Goal: Book appointment/travel/reservation

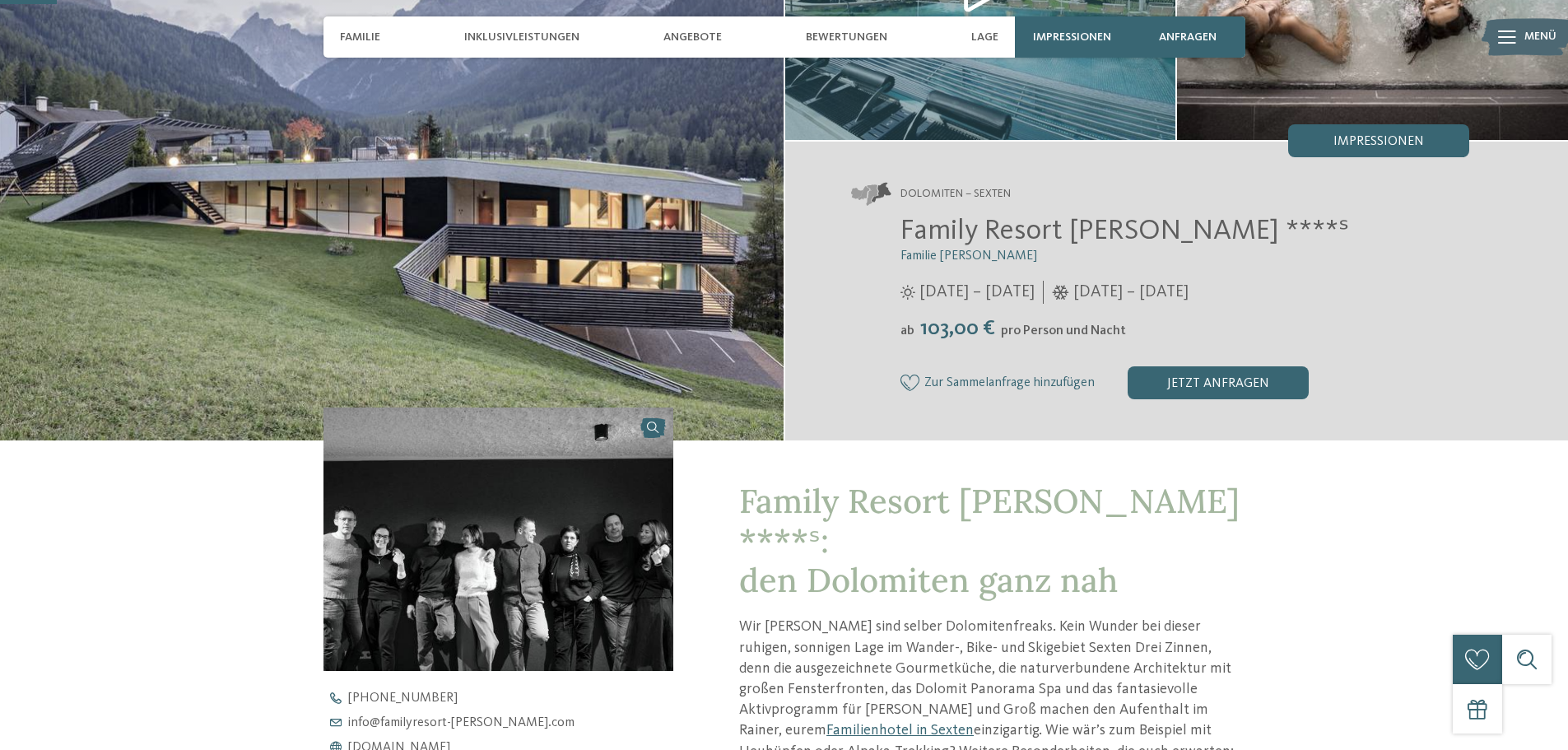
scroll to position [247, 0]
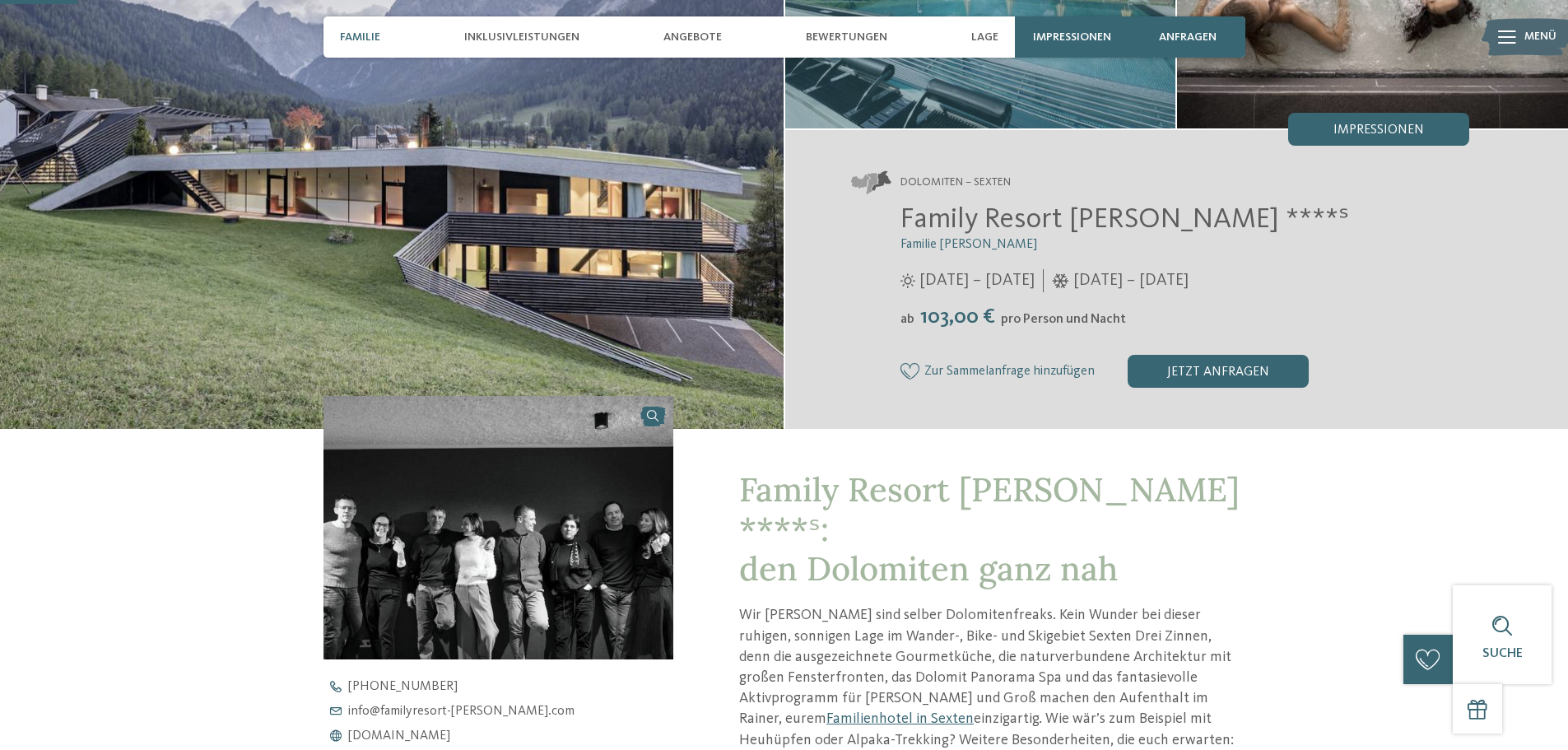
click at [366, 37] on span "Familie" at bounding box center [360, 37] width 40 height 14
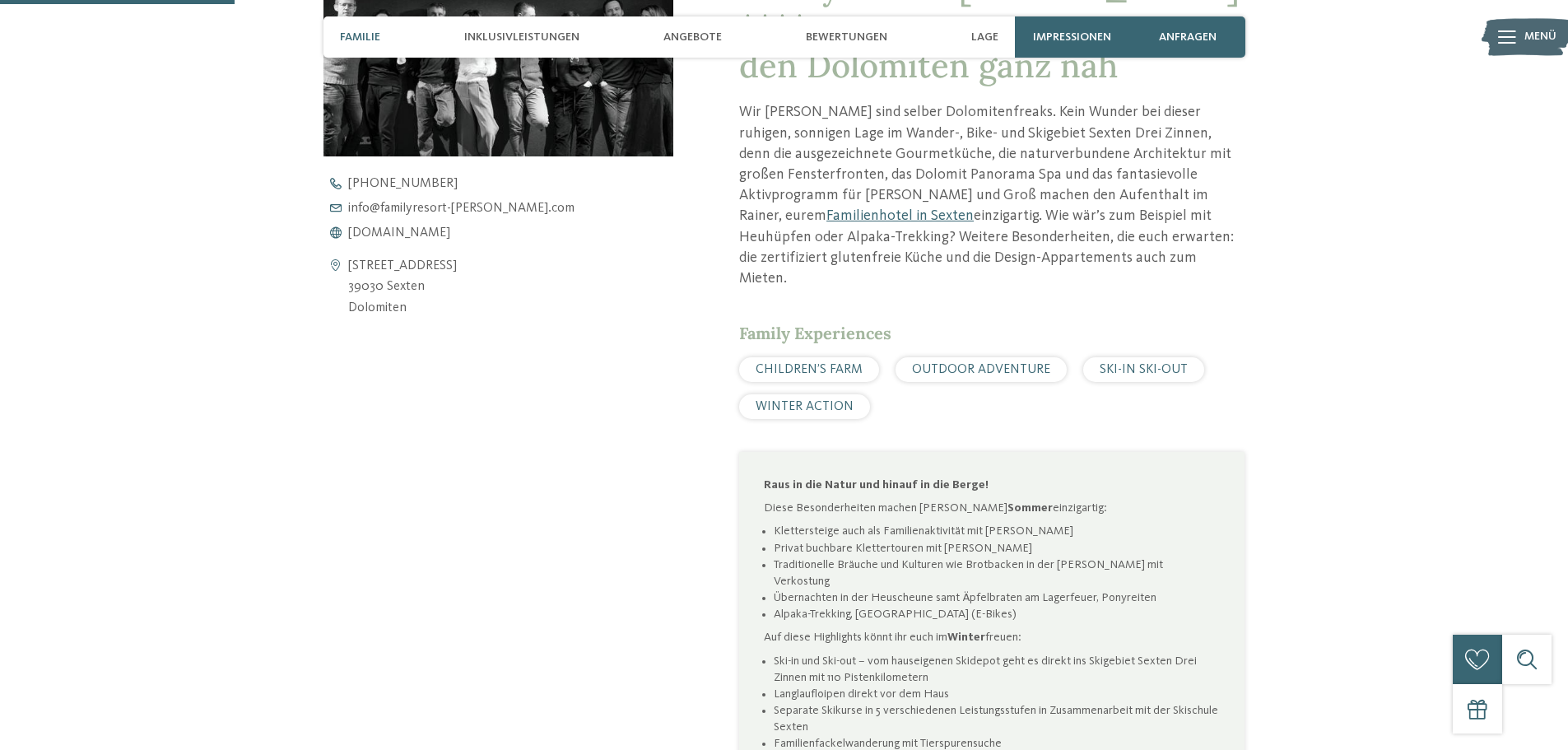
scroll to position [833, 0]
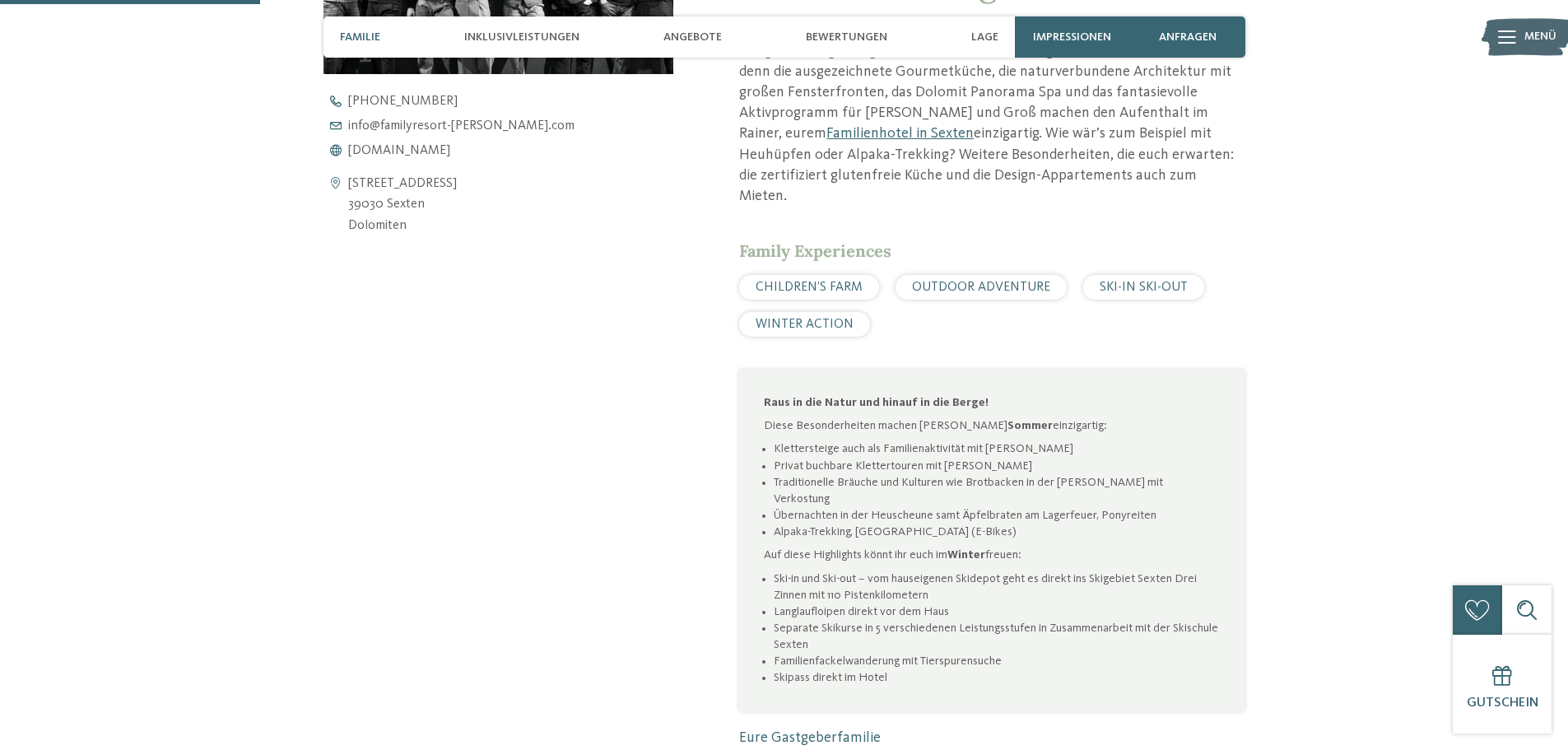
click at [792, 281] on span "CHILDREN’S FARM" at bounding box center [809, 287] width 107 height 13
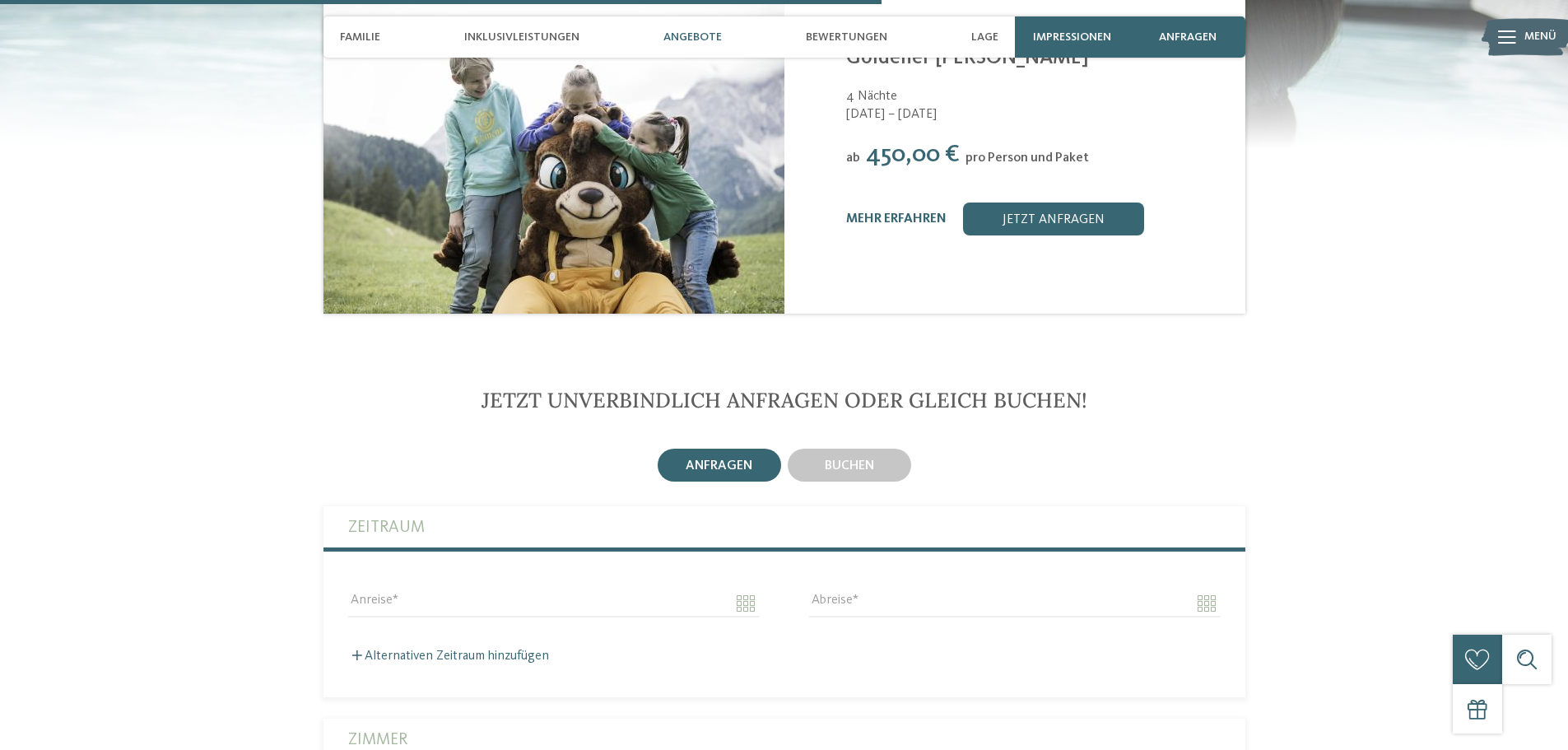
scroll to position [2883, 0]
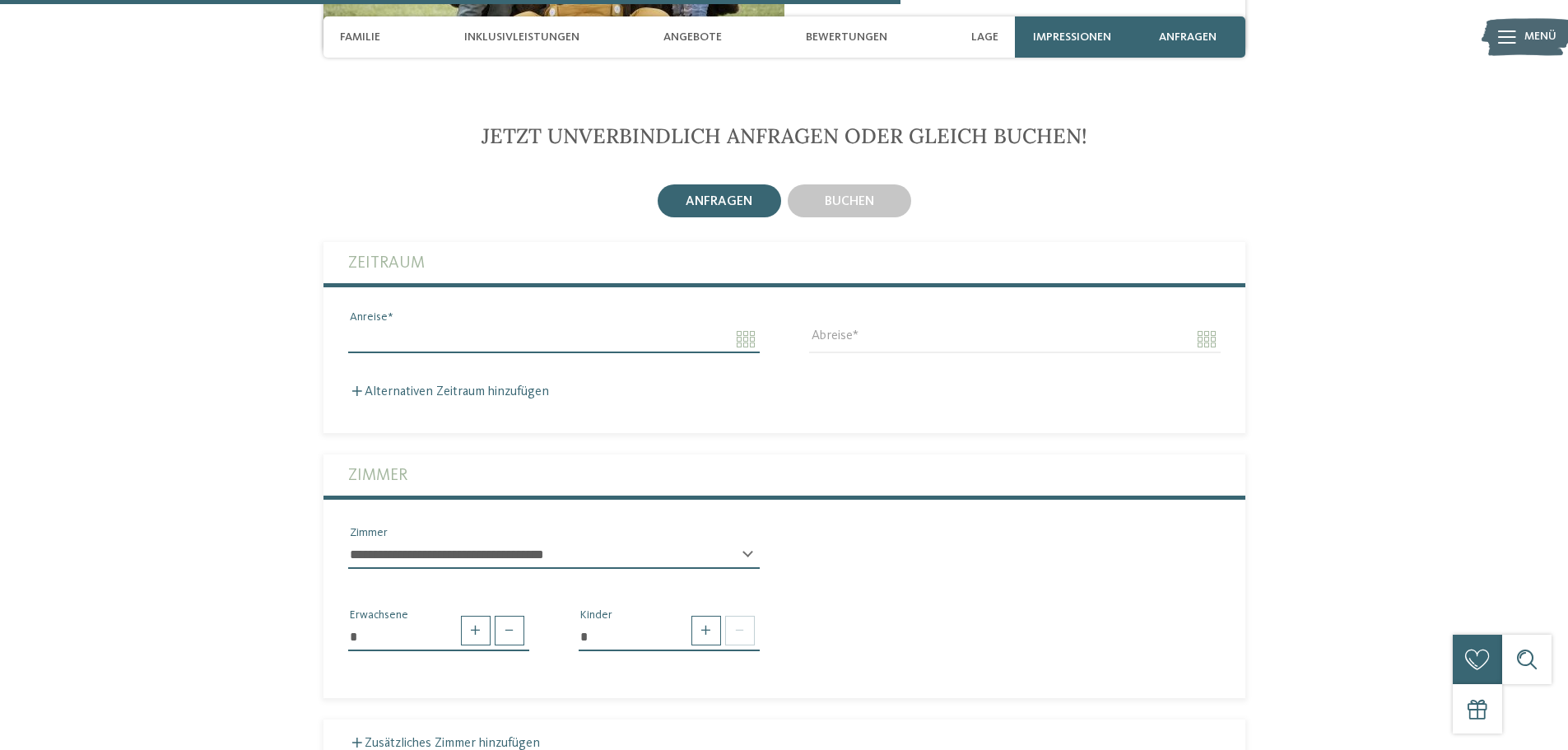
click at [750, 325] on input "Anreise" at bounding box center [554, 338] width 411 height 28
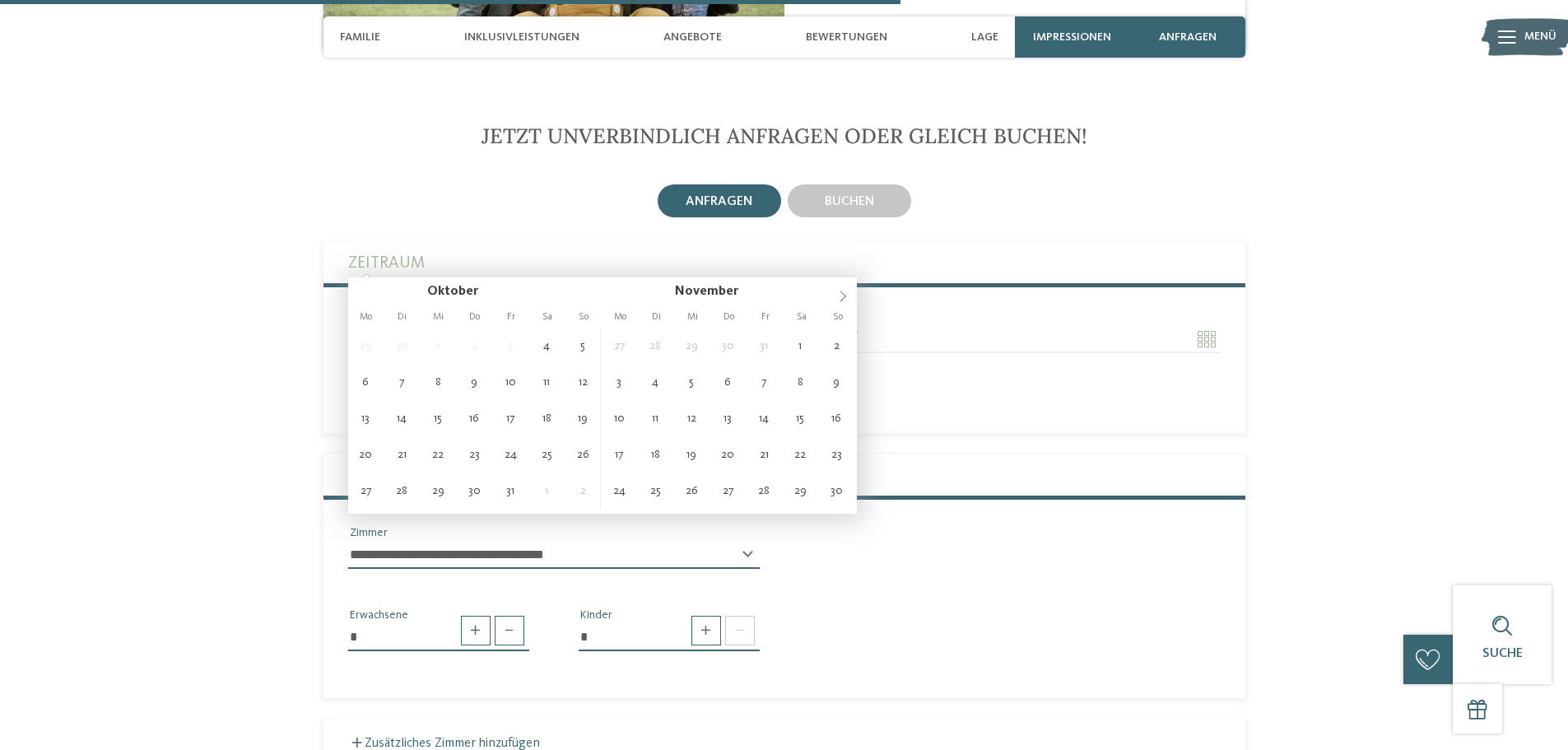
click at [842, 297] on icon at bounding box center [843, 296] width 12 height 12
type input "****"
click at [842, 297] on icon at bounding box center [843, 296] width 12 height 12
type input "****"
click at [842, 297] on icon at bounding box center [843, 296] width 12 height 12
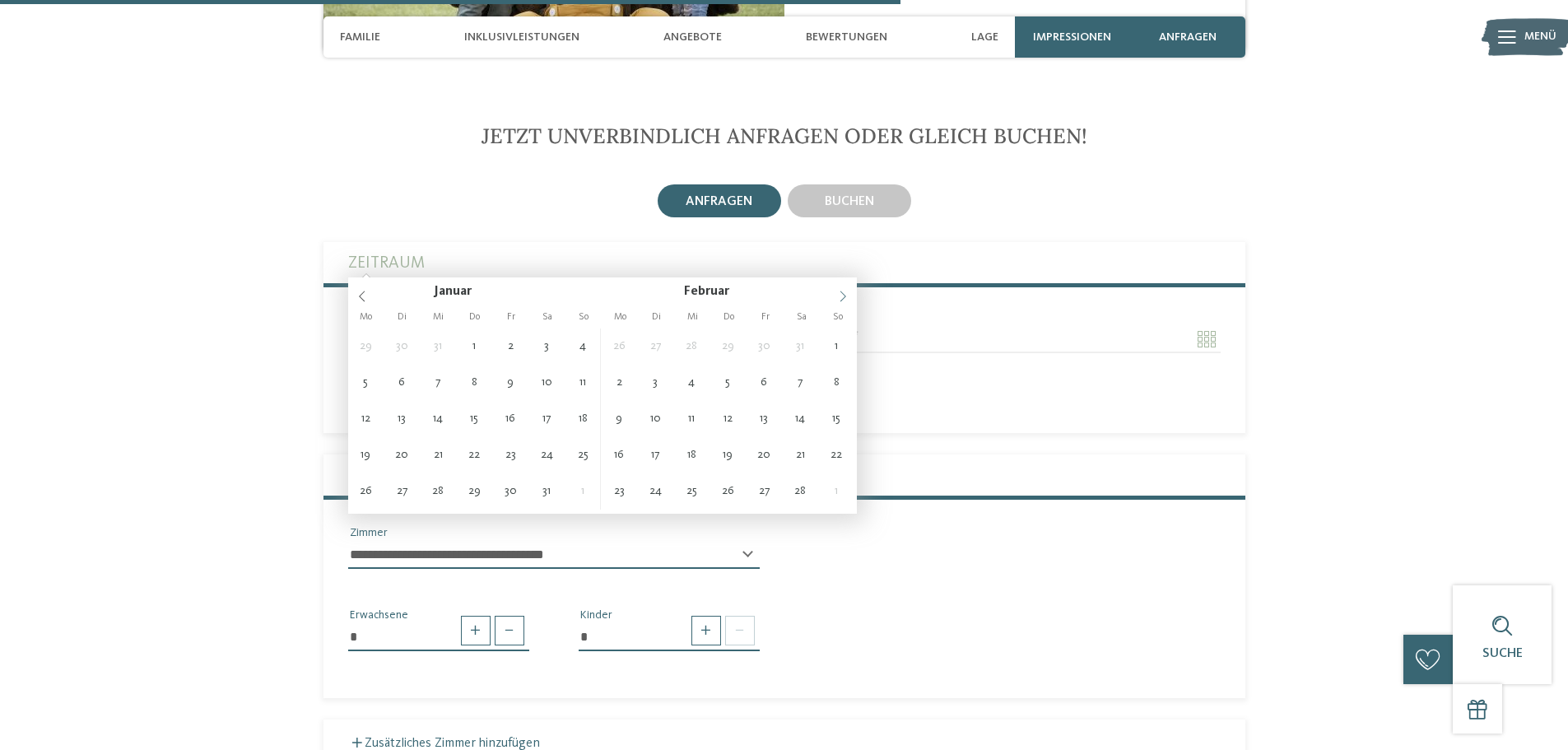
click at [842, 297] on icon at bounding box center [843, 296] width 12 height 12
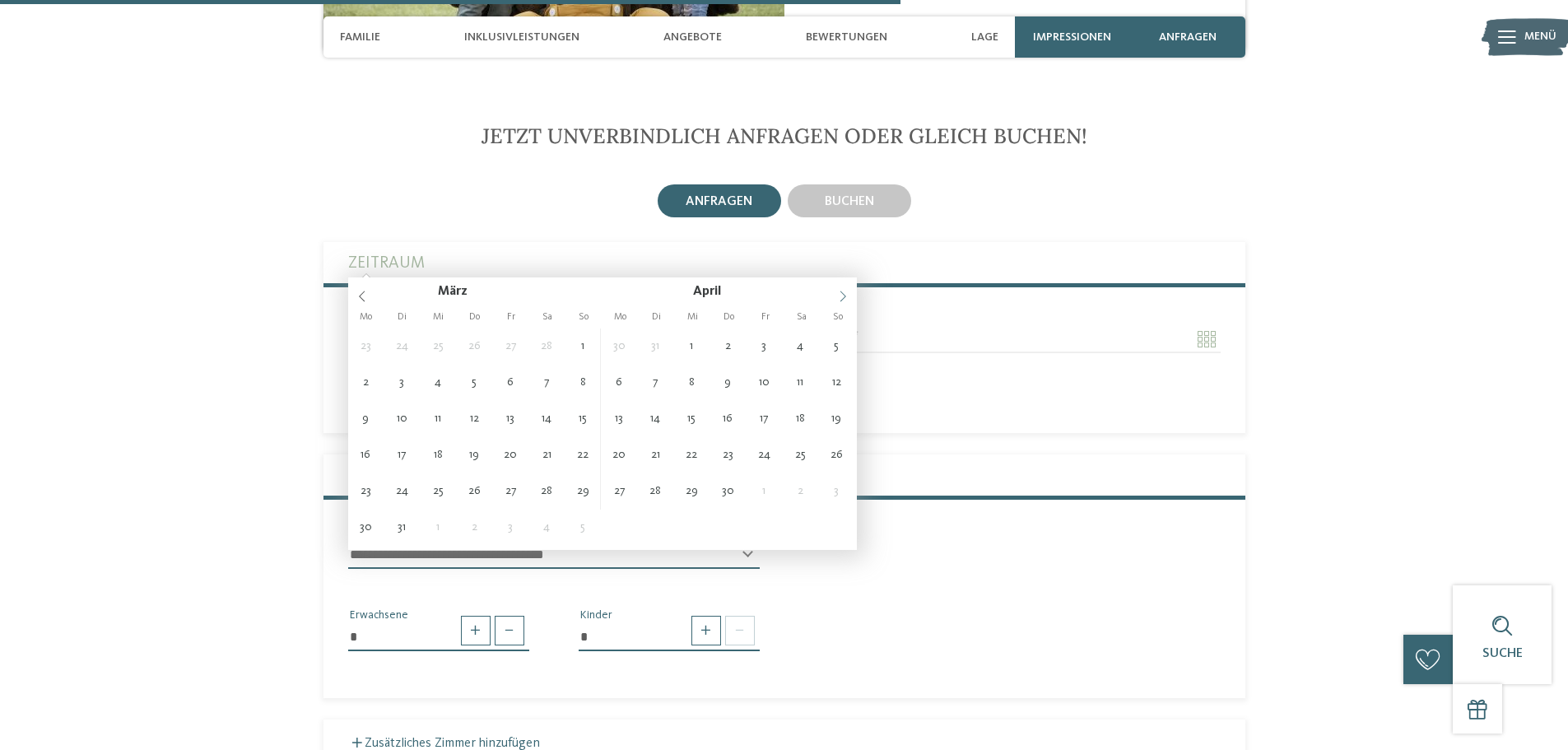
click at [842, 297] on icon at bounding box center [843, 296] width 12 height 12
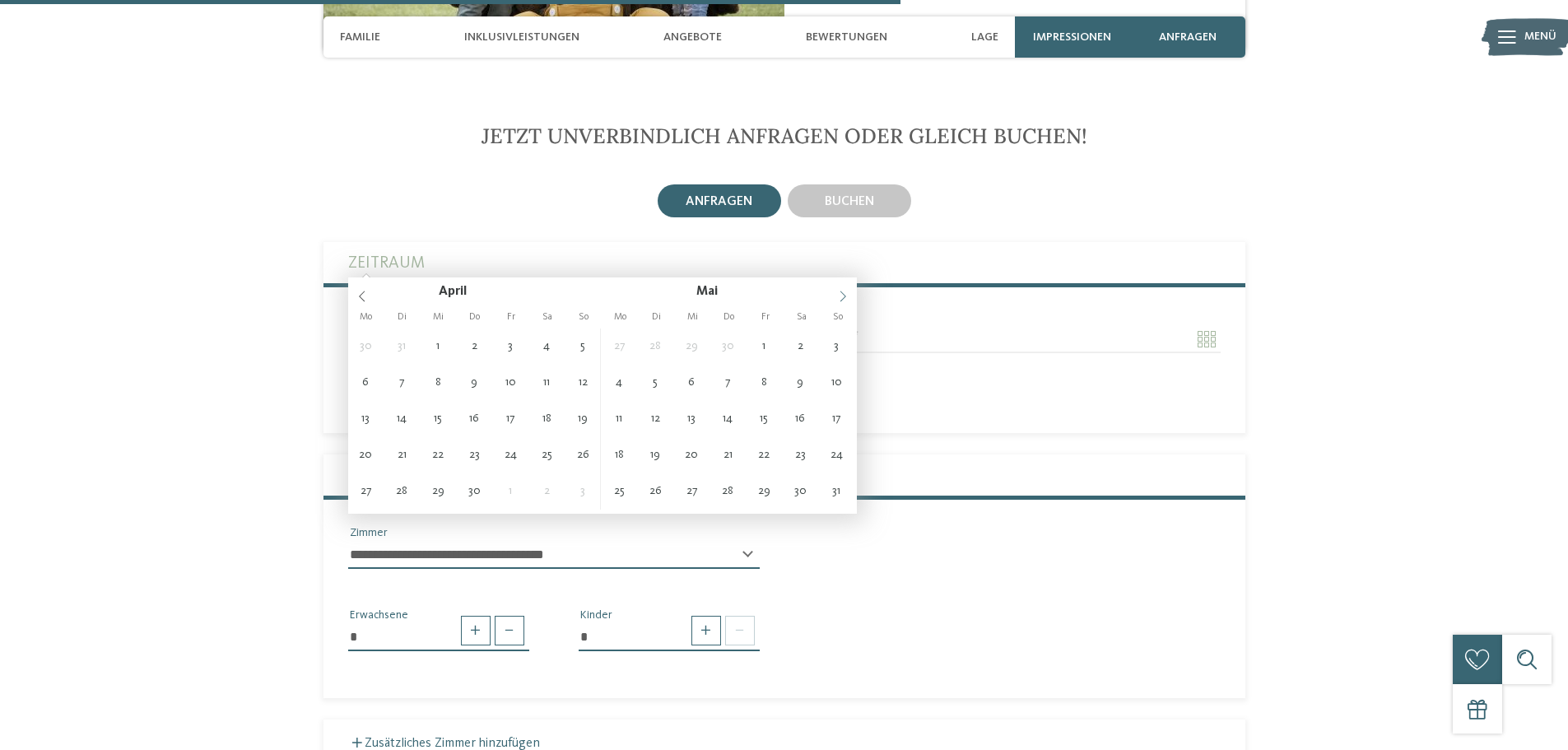
click at [842, 297] on icon at bounding box center [843, 296] width 12 height 12
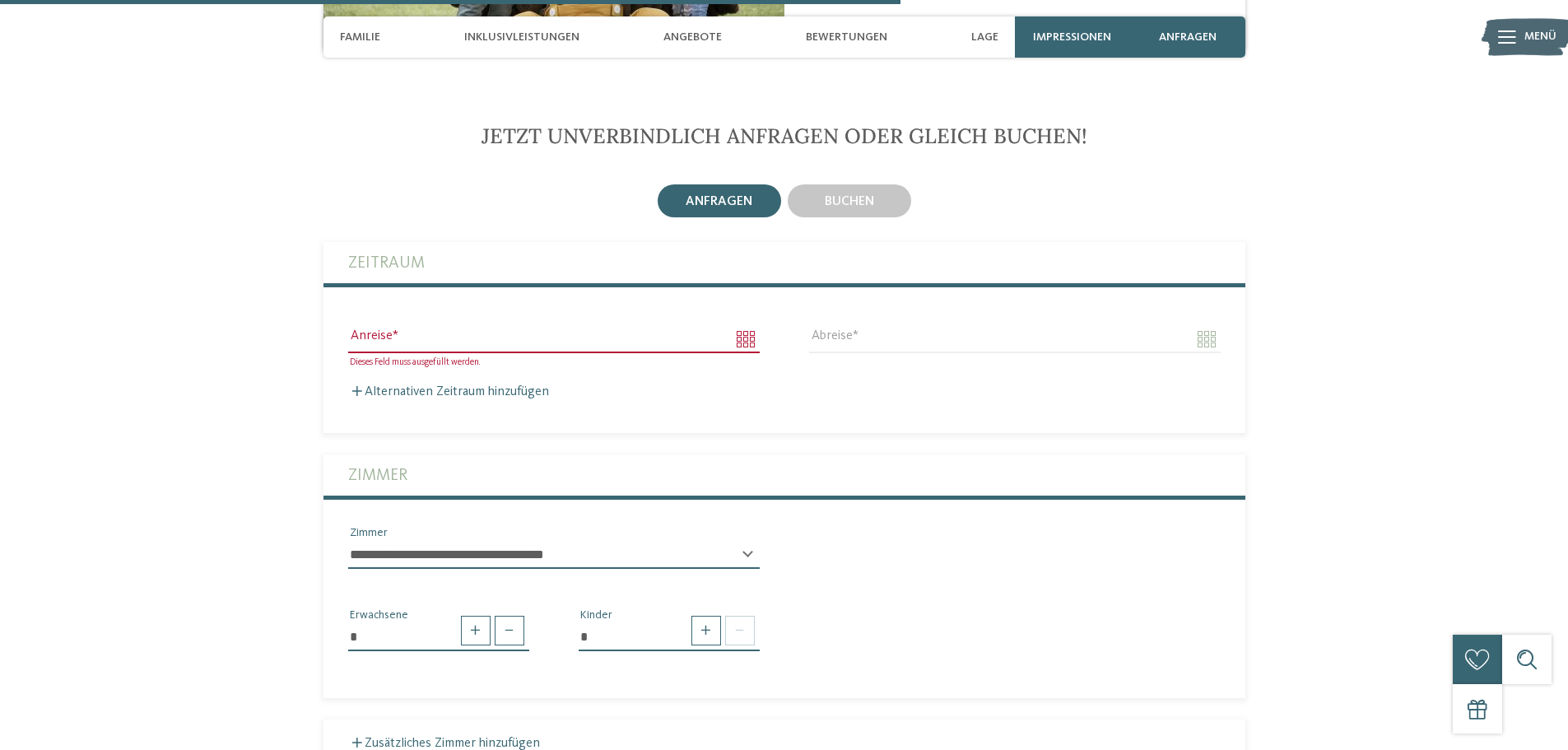
click at [1291, 429] on section "Jetzt unverbindlich anfragen oder gleich buchen! anfragen [GEOGRAPHIC_DATA]" at bounding box center [785, 713] width 1120 height 1179
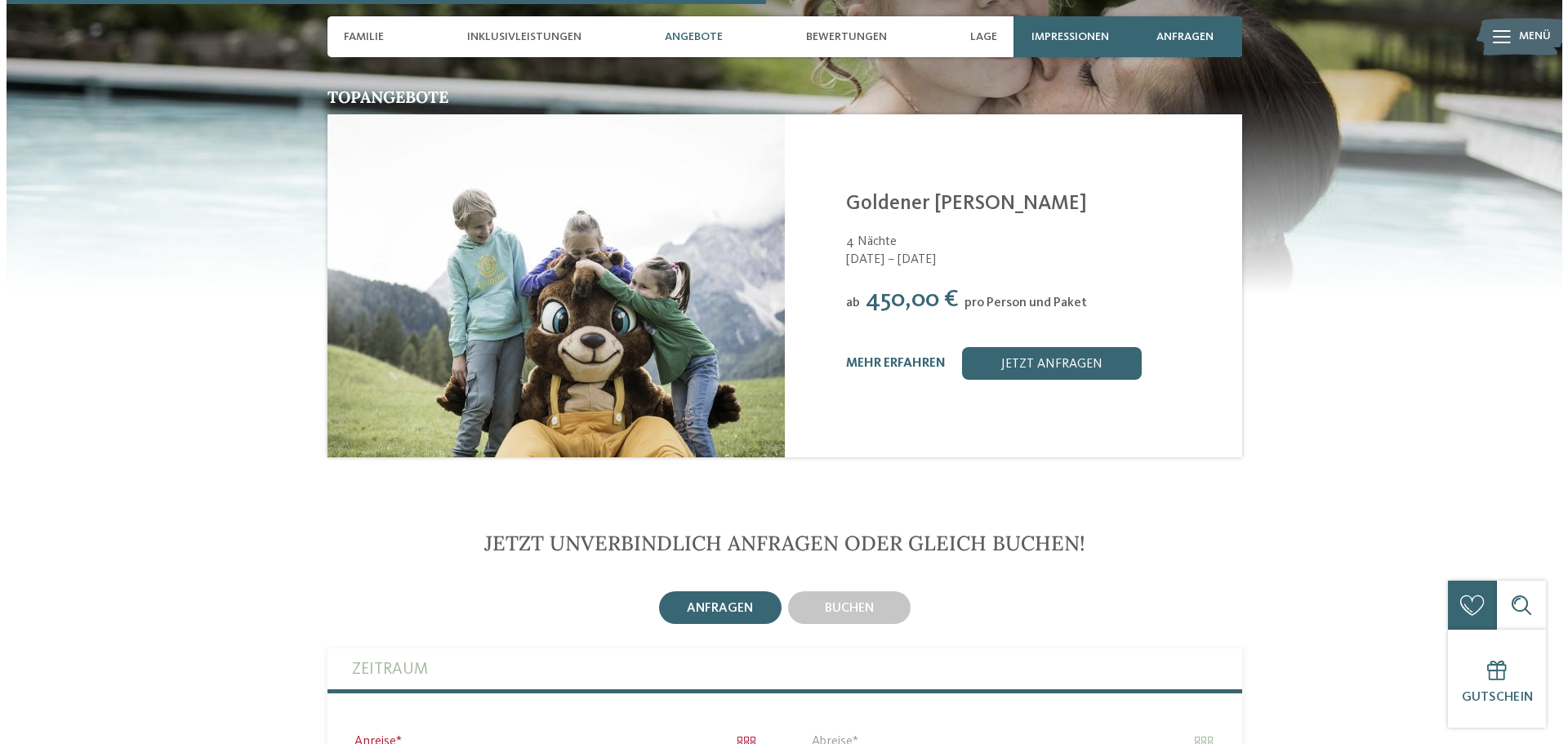
scroll to position [2369, 0]
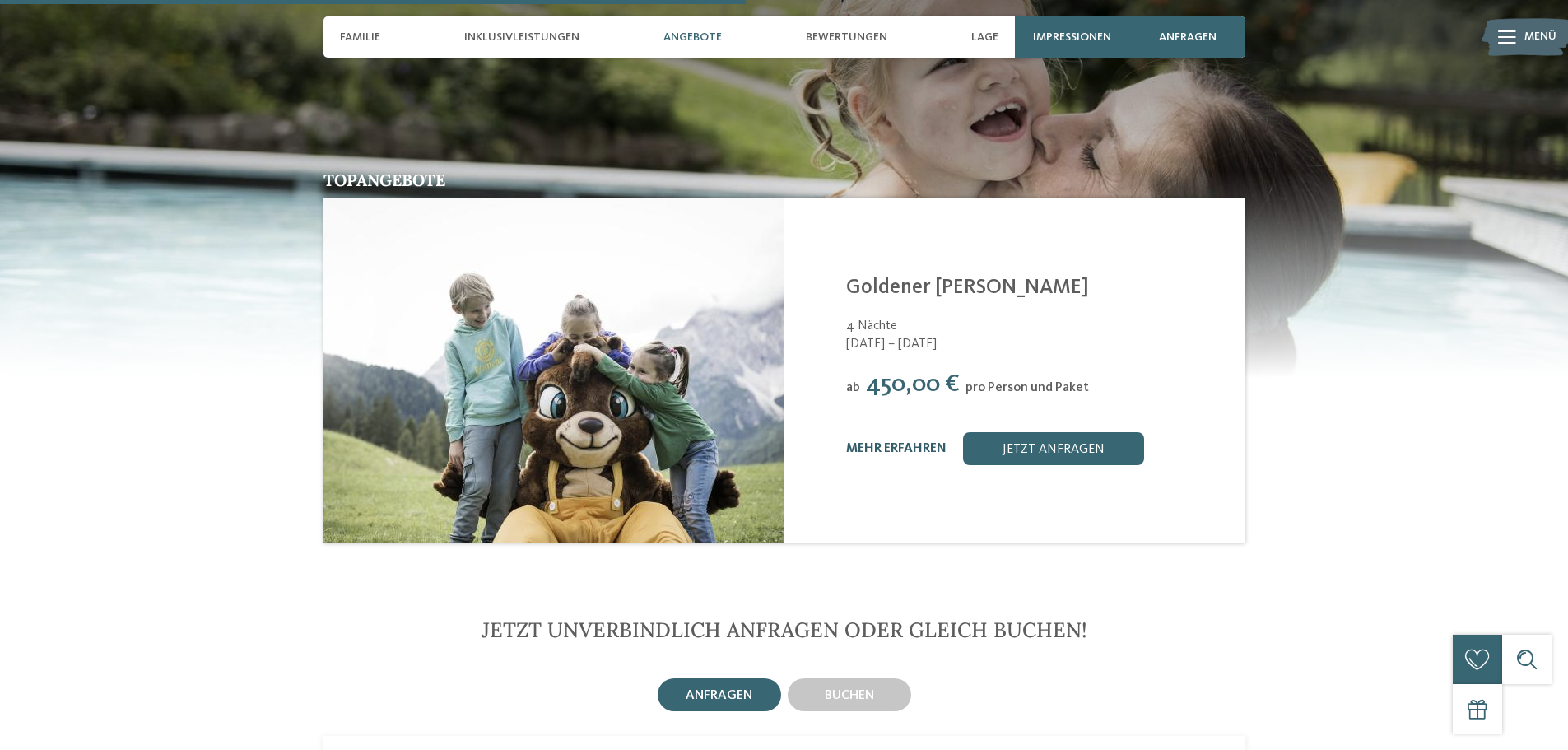
click at [920, 443] on link "mehr erfahren" at bounding box center [896, 449] width 101 height 13
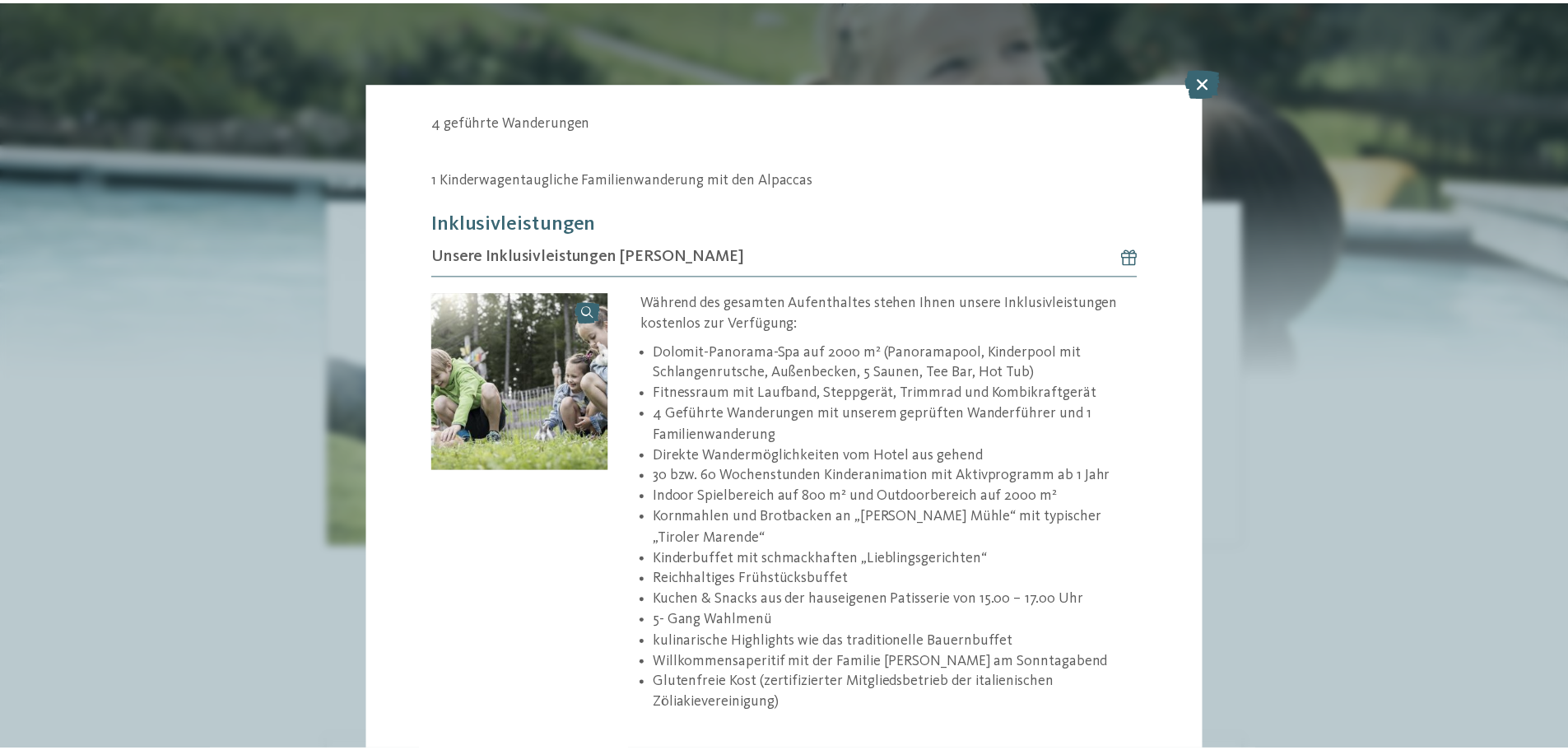
scroll to position [577, 0]
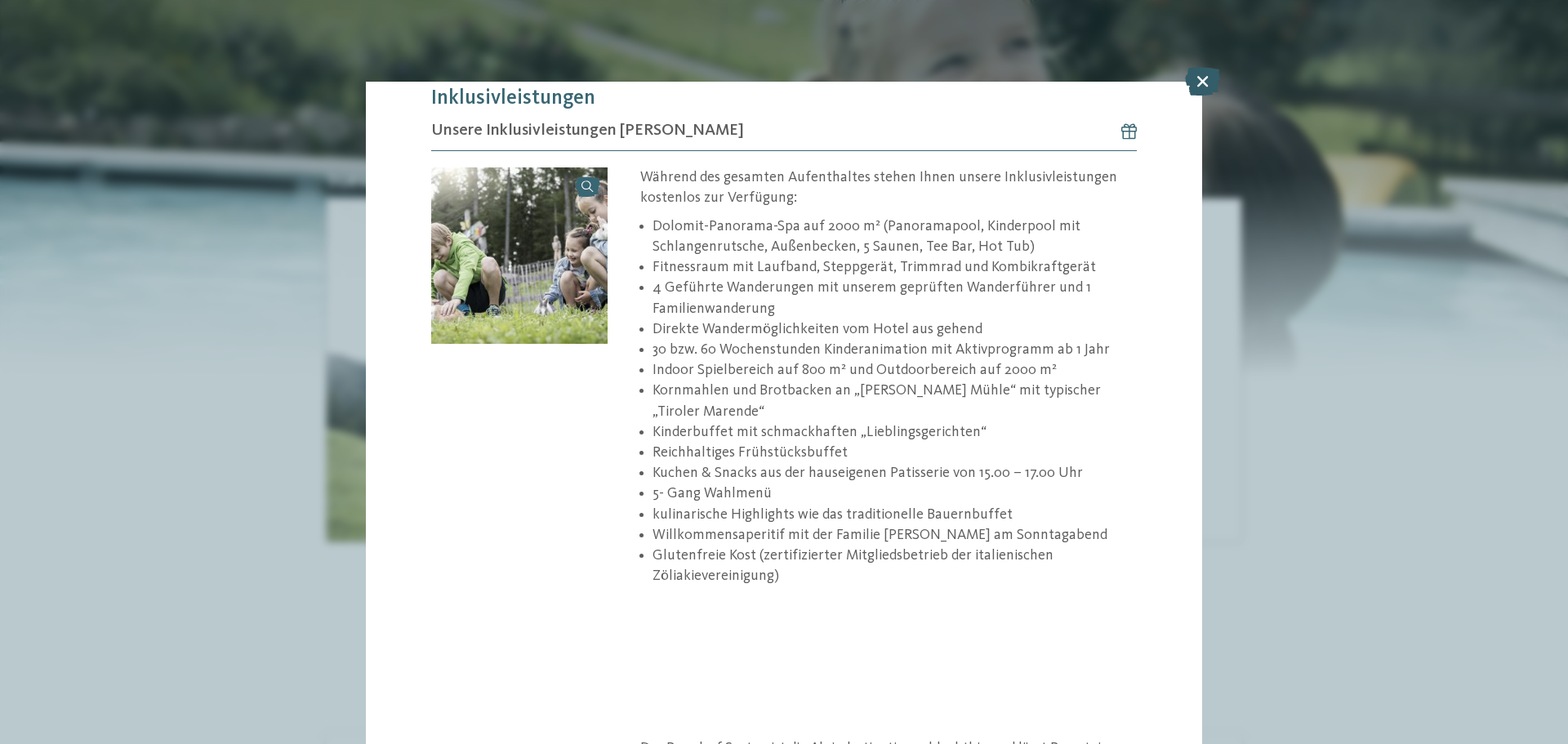
click at [1202, 85] on icon at bounding box center [1202, 81] width 35 height 28
